Goal: Book appointment/travel/reservation

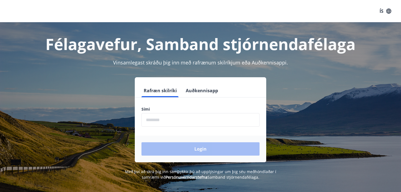
click at [187, 120] on input "phone" at bounding box center [200, 120] width 118 height 14
type input "********"
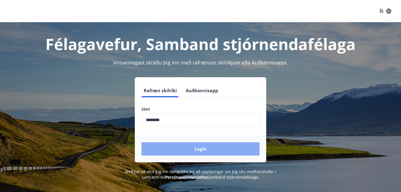
click at [184, 148] on button "Login" at bounding box center [200, 149] width 118 height 13
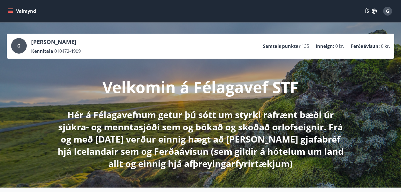
click at [390, 12] on div "G" at bounding box center [387, 11] width 9 height 9
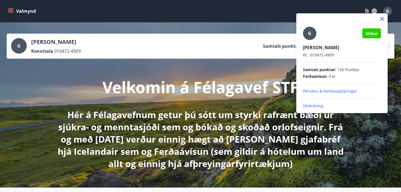
click at [390, 12] on div at bounding box center [200, 96] width 401 height 192
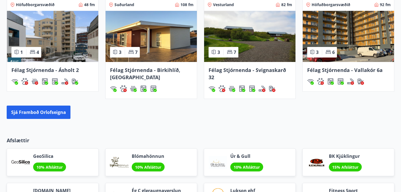
scroll to position [421, 0]
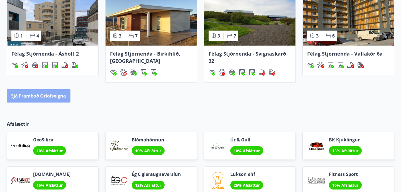
click at [59, 96] on button "Sjá framboð orlofseigna" at bounding box center [39, 95] width 64 height 13
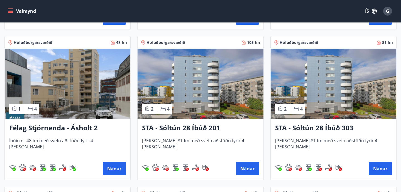
scroll to position [547, 0]
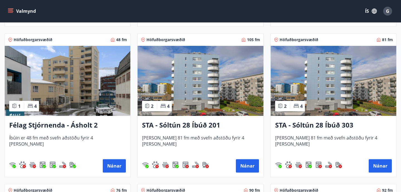
click at [198, 125] on h3 "STA - Sóltún 28 Íbúð 201" at bounding box center [200, 126] width 117 height 10
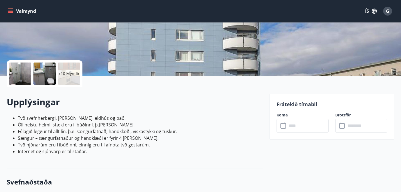
scroll to position [95, 0]
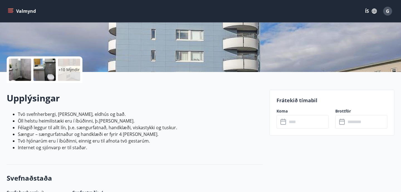
click at [294, 118] on input "text" at bounding box center [307, 122] width 41 height 14
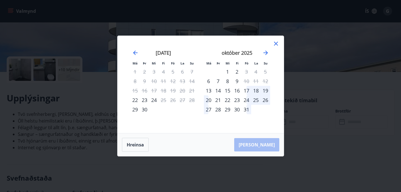
click at [275, 43] on icon at bounding box center [276, 44] width 4 height 4
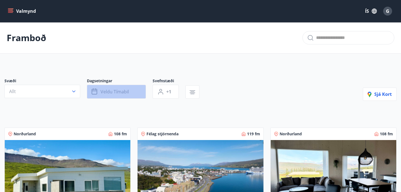
click at [115, 87] on button "Veldu tímabil" at bounding box center [116, 92] width 59 height 14
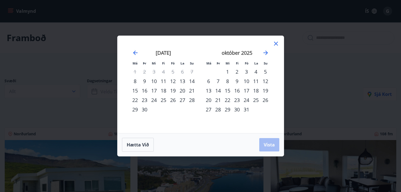
click at [275, 40] on div "Má Þr Mi Fi Fö La Su Má Þr Mi Fi Fö La Su ágúst 2025 1 2 3 4 5 6 7 8 9 10 11 12…" at bounding box center [200, 84] width 166 height 97
click at [276, 44] on icon at bounding box center [276, 44] width 4 height 4
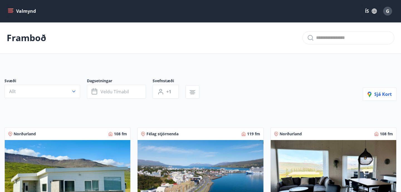
click at [63, 99] on div at bounding box center [105, 100] width 202 height 2
click at [62, 93] on button "Allt" at bounding box center [42, 91] width 76 height 13
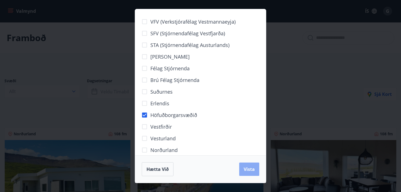
click at [252, 171] on span "Vista" at bounding box center [249, 169] width 11 height 6
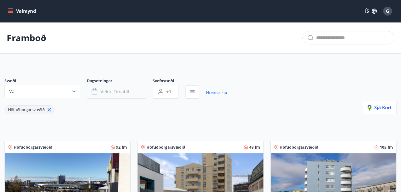
click at [114, 87] on button "Veldu tímabil" at bounding box center [116, 92] width 59 height 14
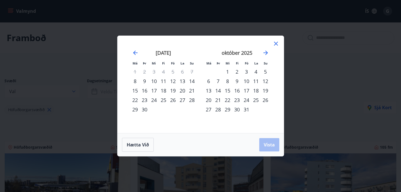
click at [174, 82] on div "12" at bounding box center [172, 81] width 9 height 9
click at [193, 82] on div "14" at bounding box center [191, 81] width 9 height 9
click at [274, 143] on span "Vista" at bounding box center [269, 145] width 11 height 6
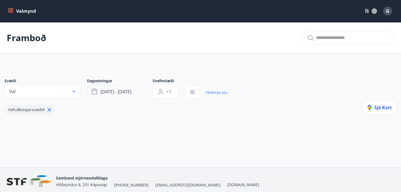
click at [115, 98] on button "sep 12 - sep 14" at bounding box center [116, 92] width 59 height 14
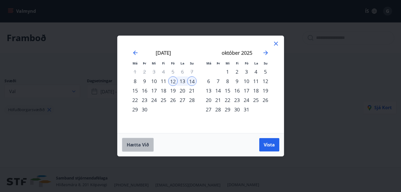
click at [139, 145] on span "Hætta við" at bounding box center [138, 145] width 22 height 6
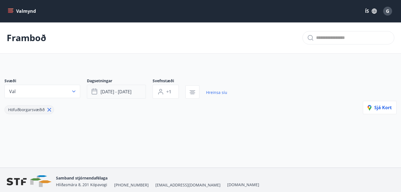
click at [133, 90] on button "sep 12 - sep 14" at bounding box center [116, 92] width 59 height 14
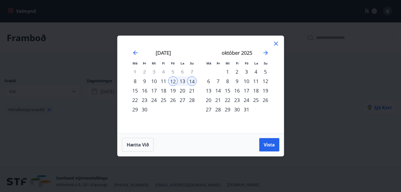
click at [191, 78] on div "14" at bounding box center [191, 81] width 9 height 9
click at [141, 72] on div "2" at bounding box center [144, 71] width 9 height 9
click at [151, 70] on div "3" at bounding box center [153, 71] width 9 height 9
click at [274, 42] on icon at bounding box center [276, 44] width 4 height 4
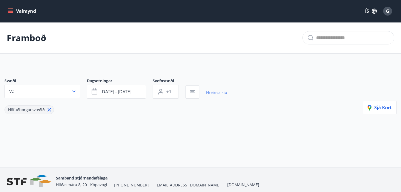
click at [214, 92] on link "Hreinsa síu" at bounding box center [216, 93] width 21 height 12
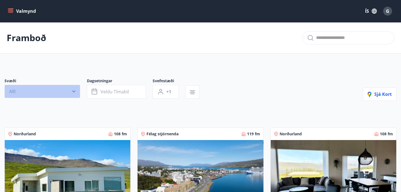
click at [49, 91] on button "Allt" at bounding box center [42, 91] width 76 height 13
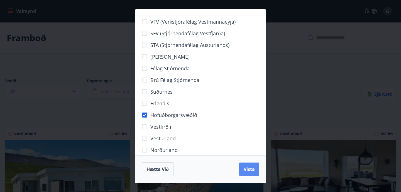
click at [259, 170] on button "Vista" at bounding box center [249, 169] width 20 height 13
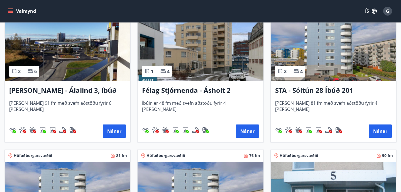
scroll to position [143, 0]
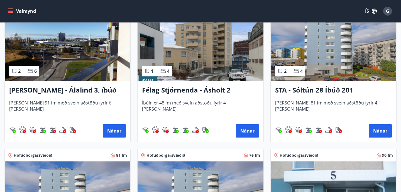
click at [197, 89] on h3 "Félag Stjórnenda - Ásholt 2" at bounding box center [200, 90] width 117 height 10
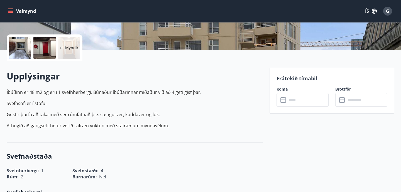
scroll to position [138, 0]
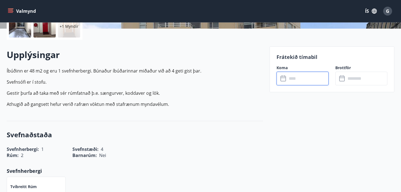
click at [301, 84] on input "text" at bounding box center [307, 79] width 41 height 14
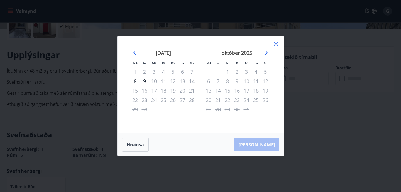
click at [279, 45] on div "Má Þr Mi Fi Fö La Su Má Þr Mi Fi Fö La Su ágúst 2025 1 2 3 4 5 6 7 8 9 10 11 12…" at bounding box center [200, 84] width 166 height 97
click at [277, 42] on icon at bounding box center [276, 44] width 4 height 4
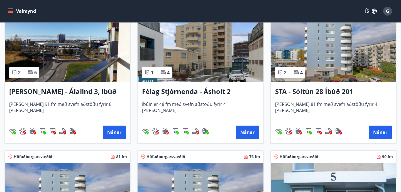
scroll to position [144, 0]
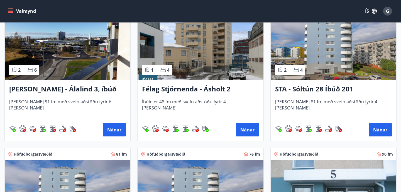
click at [311, 89] on h3 "STA - Sóltún 28 Íbúð 201" at bounding box center [333, 89] width 117 height 10
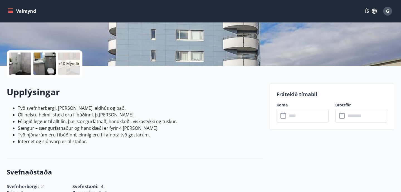
scroll to position [105, 0]
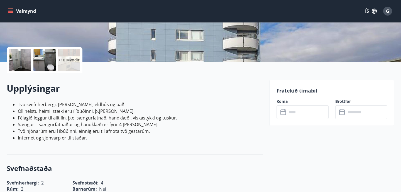
click at [308, 119] on div "Frátekið tímabil Koma ​ ​ Brottför ​ ​" at bounding box center [331, 103] width 125 height 46
click at [307, 115] on input "text" at bounding box center [307, 113] width 41 height 14
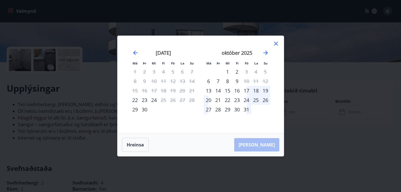
click at [275, 42] on icon at bounding box center [276, 43] width 7 height 7
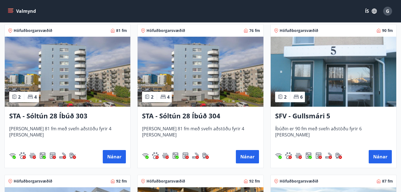
scroll to position [268, 0]
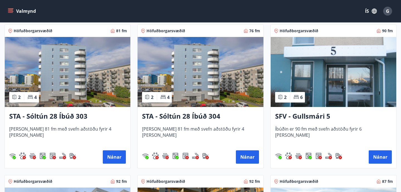
click at [55, 118] on h3 "STA - Sóltún 28 Íbúð 303" at bounding box center [67, 117] width 117 height 10
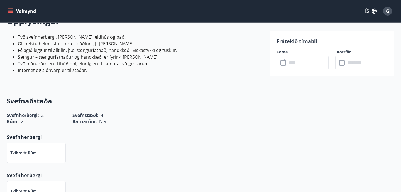
scroll to position [181, 0]
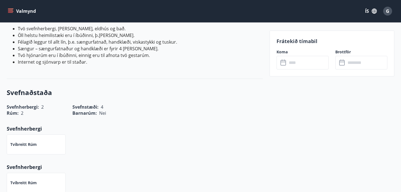
click at [292, 71] on div "Frátekið tímabil Koma ​ ​ Brottför ​ ​" at bounding box center [331, 54] width 125 height 46
click at [292, 66] on input "text" at bounding box center [307, 63] width 41 height 14
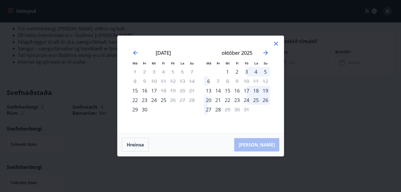
click at [278, 42] on icon at bounding box center [276, 43] width 7 height 7
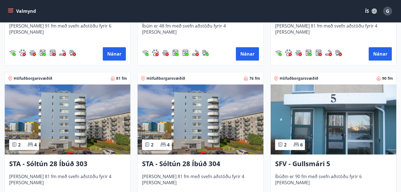
scroll to position [220, 0]
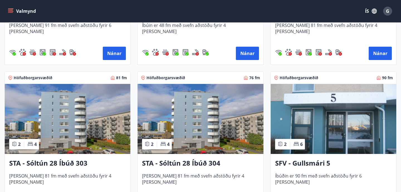
click at [187, 168] on h3 "STA - Sóltún 28 Íbúð 304" at bounding box center [200, 164] width 117 height 10
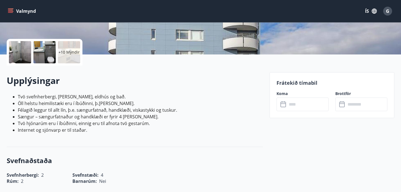
scroll to position [168, 0]
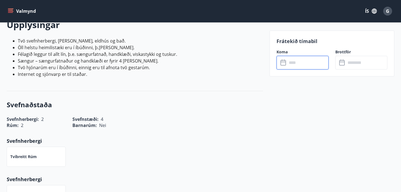
click at [290, 65] on input "text" at bounding box center [307, 63] width 41 height 14
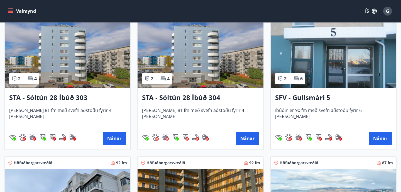
click at [299, 97] on h3 "SFV - Gullsmári 5" at bounding box center [333, 98] width 117 height 10
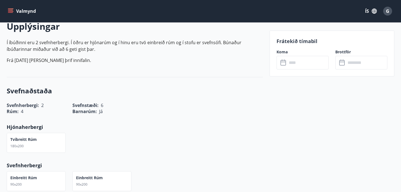
scroll to position [203, 0]
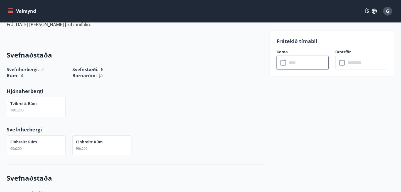
click at [288, 61] on input "text" at bounding box center [307, 63] width 41 height 14
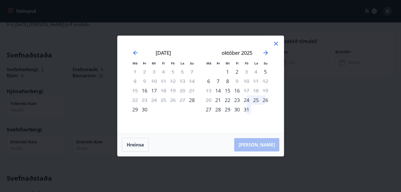
click at [278, 43] on icon at bounding box center [276, 43] width 7 height 7
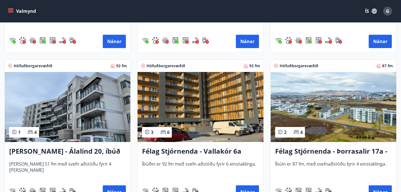
scroll to position [385, 0]
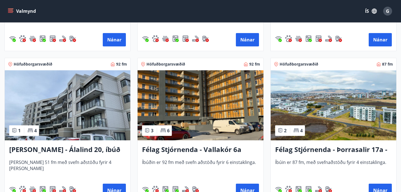
click at [72, 148] on h3 "Berg - Álalind 20, íbúð 406" at bounding box center [67, 150] width 117 height 10
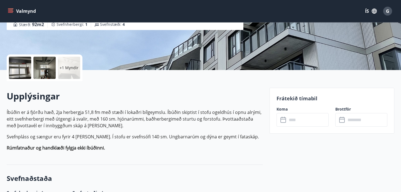
scroll to position [96, 0]
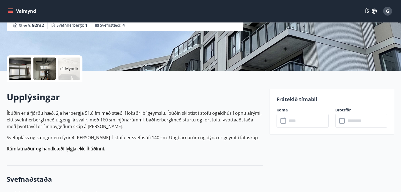
click at [297, 120] on input "text" at bounding box center [307, 121] width 41 height 14
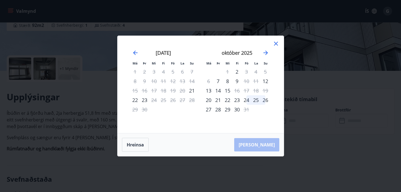
click at [275, 48] on div at bounding box center [276, 44] width 7 height 8
click at [277, 43] on icon at bounding box center [276, 43] width 7 height 7
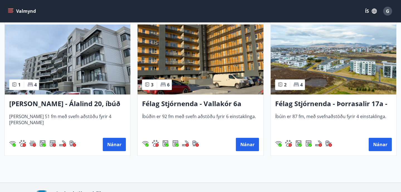
scroll to position [437, 0]
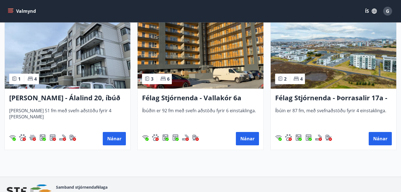
click at [197, 98] on h3 "Félag Stjórnenda - Vallakór 6a" at bounding box center [200, 98] width 117 height 10
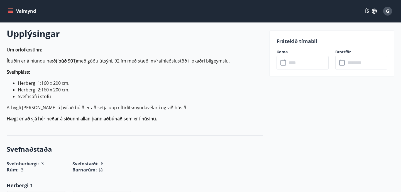
scroll to position [181, 0]
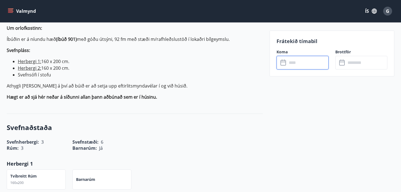
click at [293, 60] on input "text" at bounding box center [307, 63] width 41 height 14
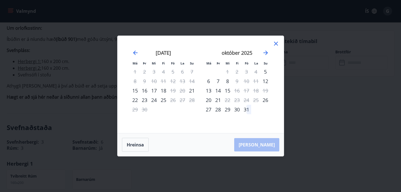
click at [277, 42] on icon at bounding box center [276, 44] width 4 height 4
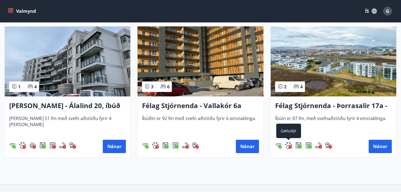
scroll to position [431, 0]
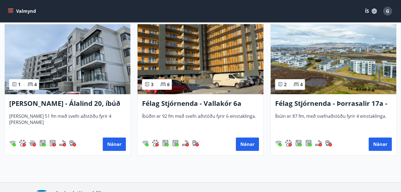
click at [313, 103] on h3 "Félag Stjórnenda - Þorrasalir 17a - 211" at bounding box center [333, 104] width 117 height 10
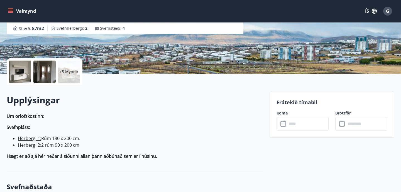
scroll to position [95, 0]
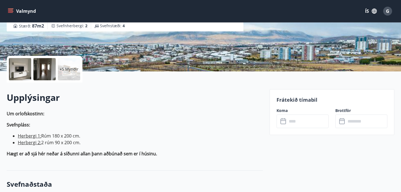
click at [285, 119] on icon at bounding box center [283, 121] width 7 height 7
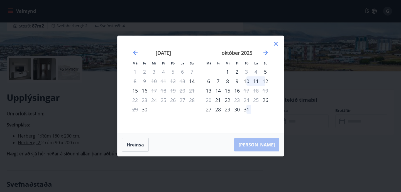
click at [276, 44] on icon at bounding box center [276, 43] width 7 height 7
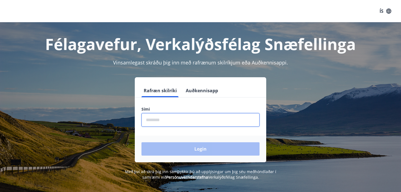
click at [172, 115] on input "phone" at bounding box center [200, 120] width 118 height 14
type input "********"
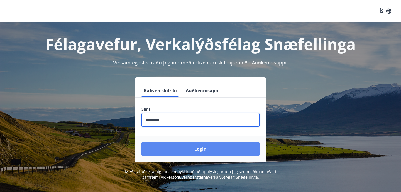
click at [190, 151] on button "Login" at bounding box center [200, 149] width 118 height 13
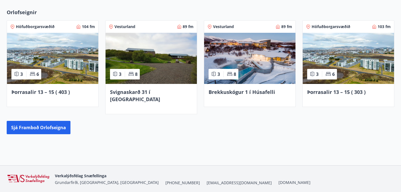
scroll to position [429, 0]
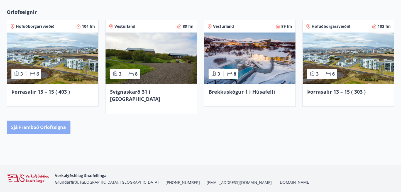
click at [42, 123] on button "Sjá framboð orlofseigna" at bounding box center [39, 127] width 64 height 13
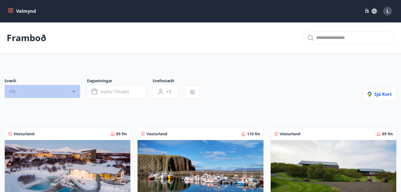
click at [73, 92] on icon "button" at bounding box center [73, 92] width 3 height 2
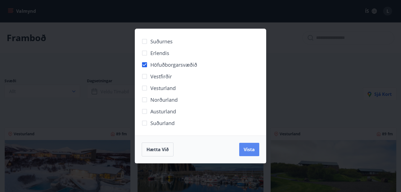
click at [251, 152] on span "Vista" at bounding box center [249, 150] width 11 height 6
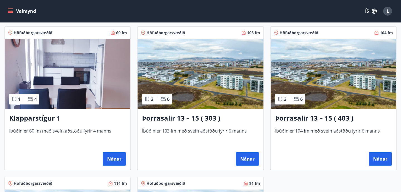
scroll to position [130, 0]
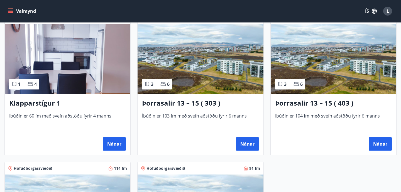
click at [57, 104] on h3 "Klapparstígur 1" at bounding box center [67, 104] width 117 height 10
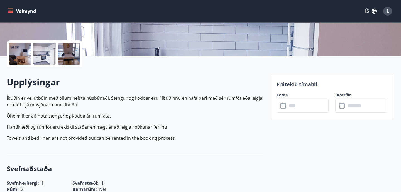
scroll to position [114, 0]
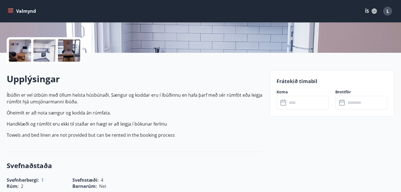
click at [299, 103] on input "text" at bounding box center [307, 103] width 41 height 14
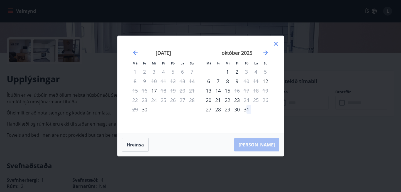
click at [272, 44] on div "október 2025 1 2 3 4 5 6 7 8 9 10 11 12 13 14 15 16 17 18 19 20 21 22 23 24 25 …" at bounding box center [236, 88] width 73 height 91
click at [277, 42] on icon at bounding box center [276, 43] width 7 height 7
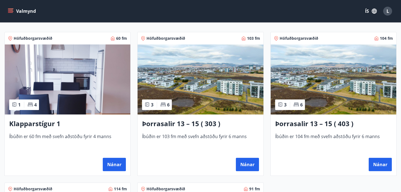
click at [182, 126] on h3 "Þorrasalir 13 – 15 ( 303 )" at bounding box center [200, 124] width 117 height 10
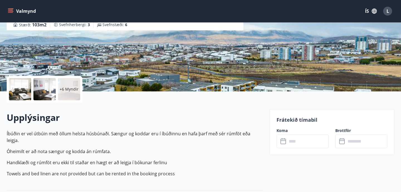
scroll to position [85, 0]
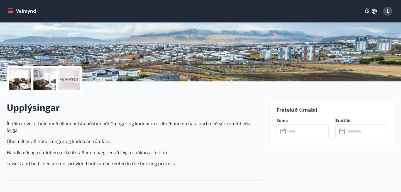
click at [294, 133] on input "text" at bounding box center [307, 132] width 41 height 14
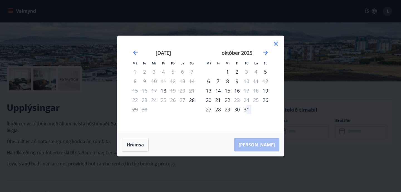
click at [274, 42] on icon at bounding box center [276, 44] width 4 height 4
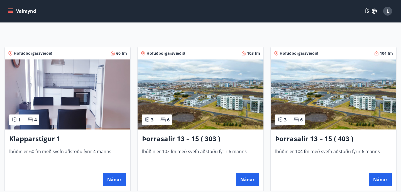
click at [293, 138] on h3 "Þorrasalir 13 – 15 ( 403 )" at bounding box center [333, 139] width 117 height 10
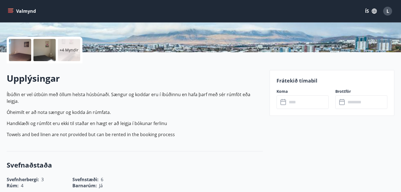
scroll to position [163, 0]
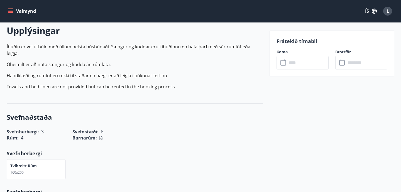
click at [300, 58] on input "text" at bounding box center [307, 63] width 41 height 14
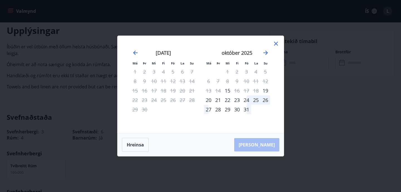
click at [273, 41] on icon at bounding box center [276, 43] width 7 height 7
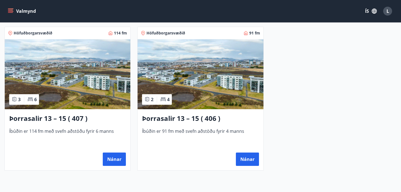
click at [49, 114] on h3 "Þorrasalir 13 – 15 ( 407 )" at bounding box center [67, 119] width 117 height 10
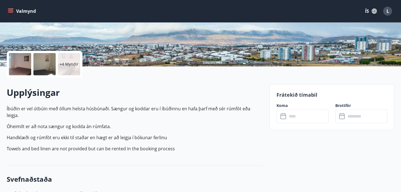
scroll to position [114, 0]
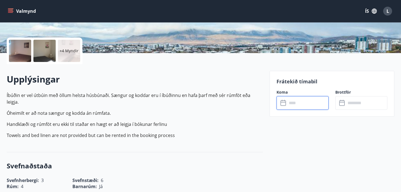
click at [297, 107] on input "text" at bounding box center [307, 103] width 41 height 14
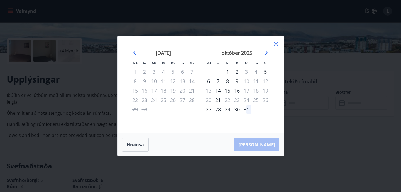
click at [276, 43] on icon at bounding box center [276, 44] width 4 height 4
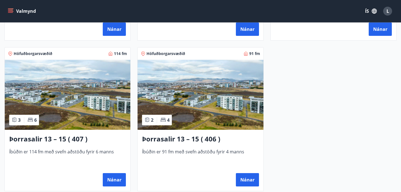
click at [195, 140] on h3 "Þorrasalir 13 – 15 ( 406 )" at bounding box center [200, 139] width 117 height 10
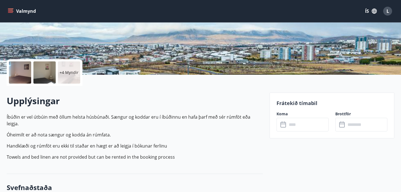
click at [308, 112] on label "Koma" at bounding box center [302, 114] width 52 height 6
click at [307, 125] on input "text" at bounding box center [307, 125] width 41 height 14
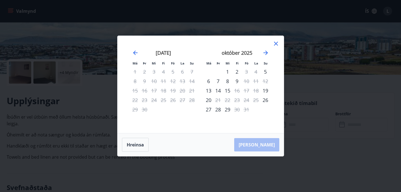
click at [278, 42] on icon at bounding box center [276, 43] width 7 height 7
